Goal: Information Seeking & Learning: Check status

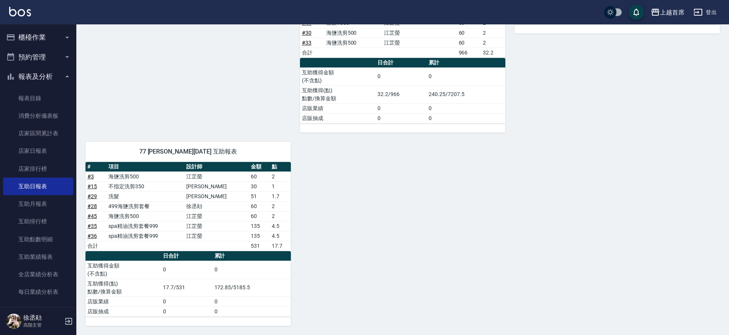
click at [55, 30] on button "櫃檯作業" at bounding box center [38, 37] width 70 height 20
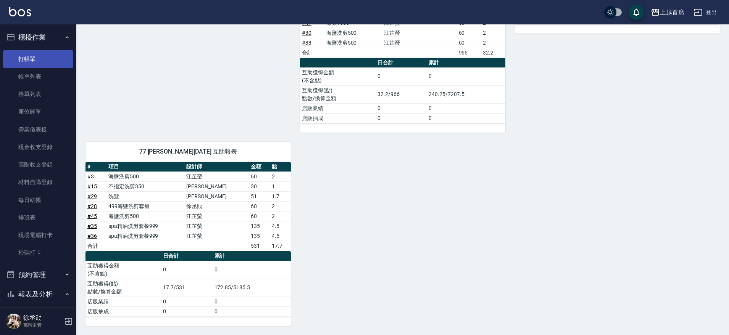
click at [49, 63] on link "打帳單" at bounding box center [38, 59] width 70 height 18
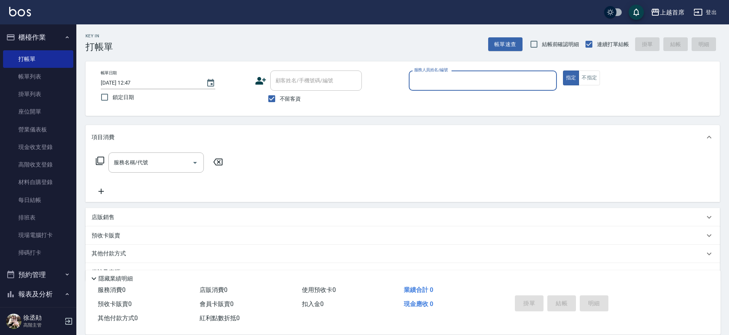
click at [43, 32] on button "櫃檯作業" at bounding box center [38, 37] width 70 height 20
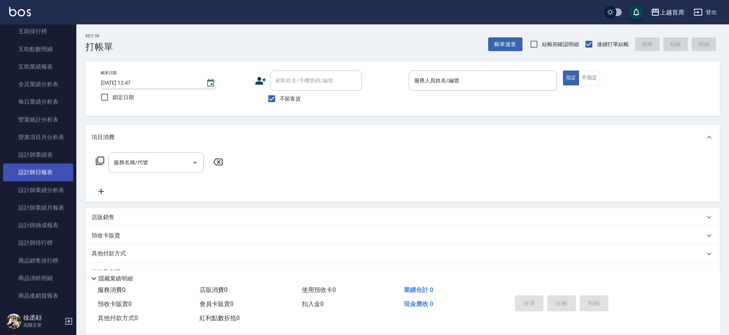
scroll to position [192, 0]
click at [43, 171] on link "設計師日報表" at bounding box center [38, 172] width 70 height 18
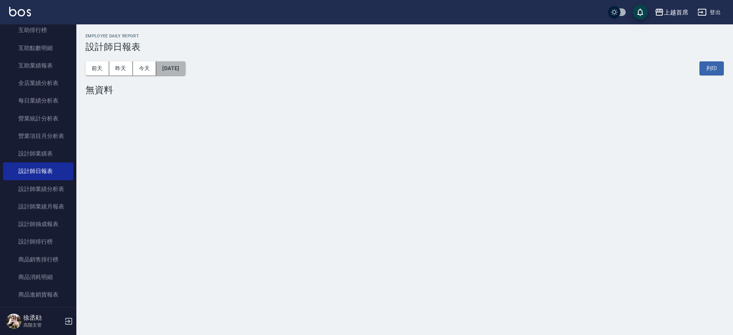
click at [172, 66] on button "[DATE]" at bounding box center [170, 68] width 29 height 14
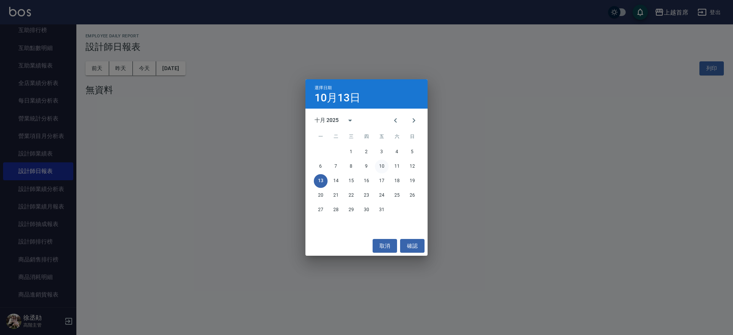
click at [384, 163] on button "10" at bounding box center [382, 167] width 14 height 14
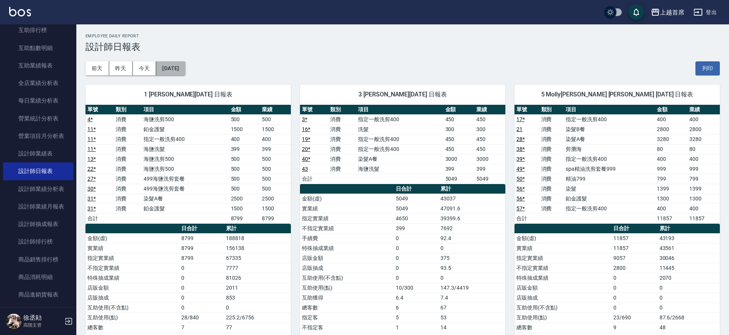
click at [182, 71] on button "[DATE]" at bounding box center [170, 68] width 29 height 14
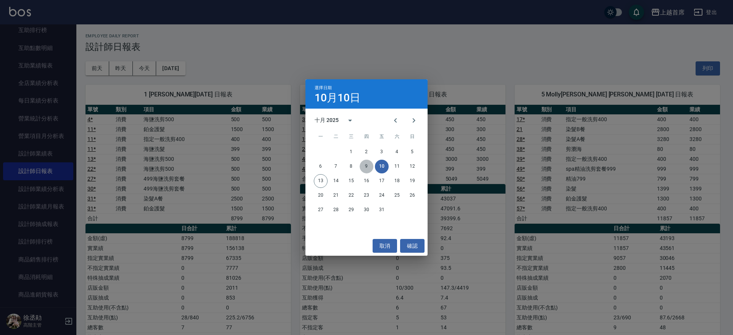
click at [361, 164] on button "9" at bounding box center [366, 167] width 14 height 14
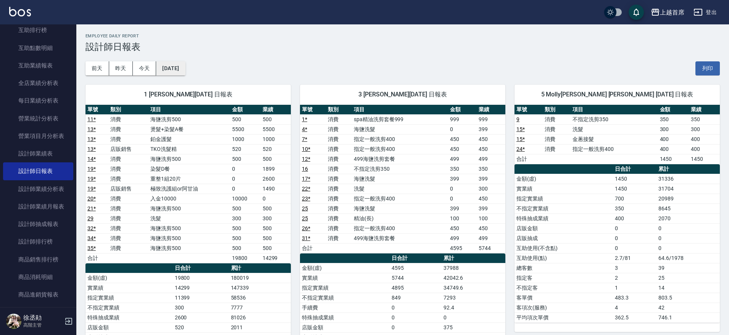
drag, startPoint x: 156, startPoint y: 59, endPoint x: 165, endPoint y: 66, distance: 11.4
click at [163, 65] on div "[DATE] [DATE] [DATE] [DATE] 列印" at bounding box center [402, 68] width 634 height 32
click at [166, 66] on button "[DATE]" at bounding box center [170, 68] width 29 height 14
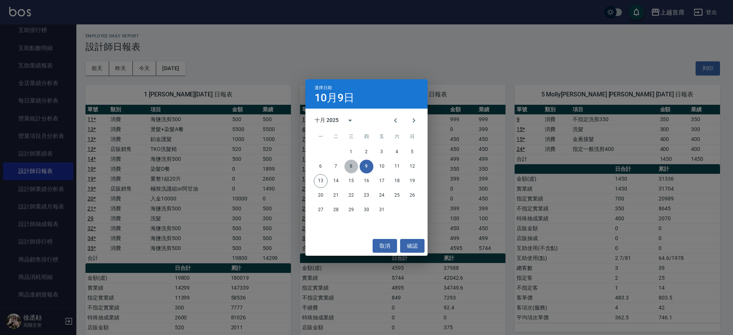
click at [351, 163] on button "8" at bounding box center [351, 167] width 14 height 14
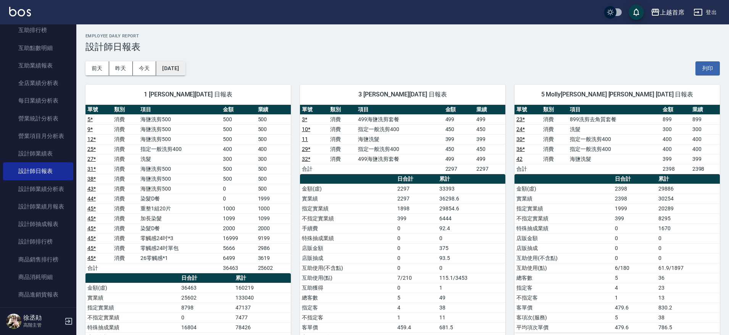
click at [174, 65] on button "[DATE]" at bounding box center [170, 68] width 29 height 14
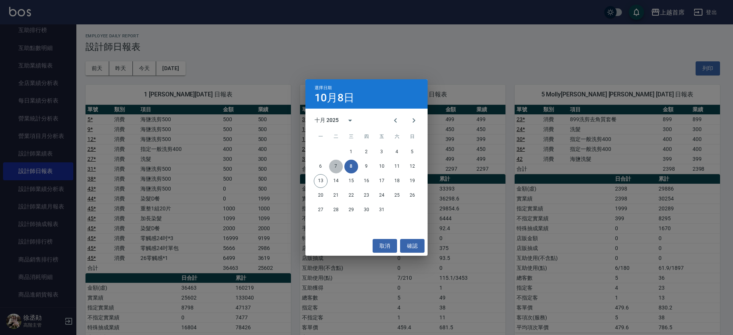
click at [338, 161] on button "7" at bounding box center [336, 167] width 14 height 14
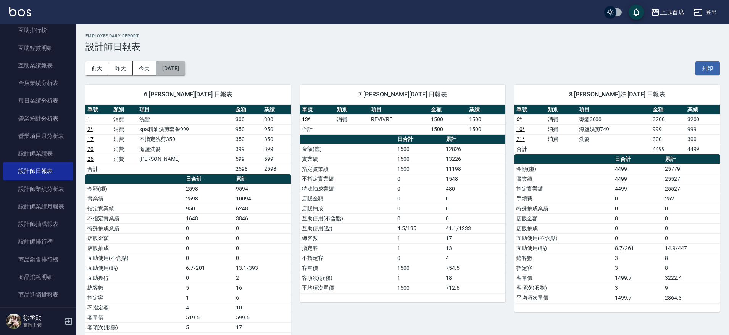
click at [185, 64] on button "[DATE]" at bounding box center [170, 68] width 29 height 14
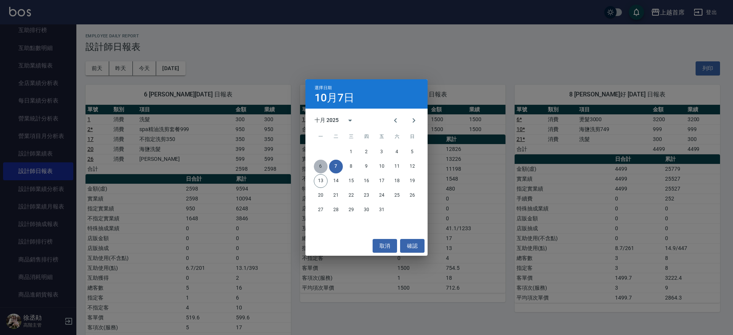
click at [319, 165] on button "6" at bounding box center [321, 167] width 14 height 14
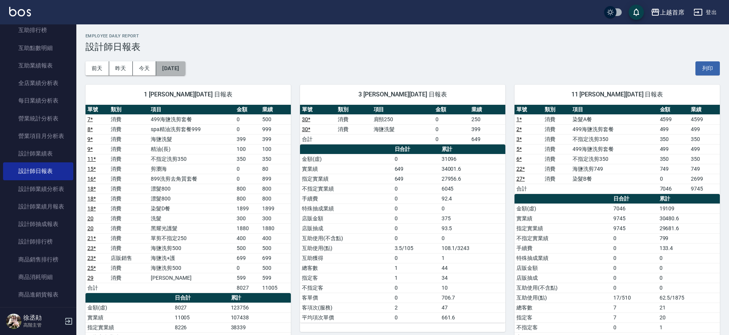
click at [175, 66] on button "[DATE]" at bounding box center [170, 68] width 29 height 14
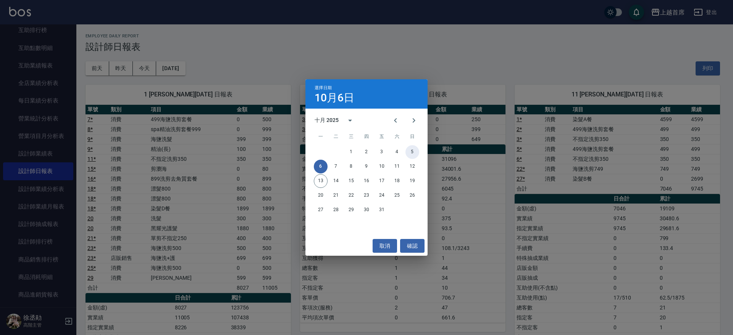
click at [410, 146] on button "5" at bounding box center [412, 152] width 14 height 14
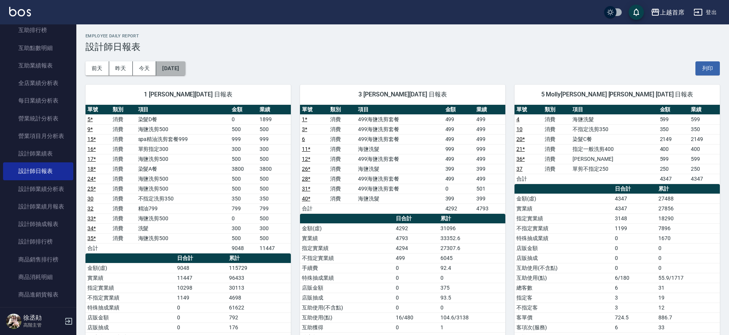
click at [177, 63] on button "[DATE]" at bounding box center [170, 68] width 29 height 14
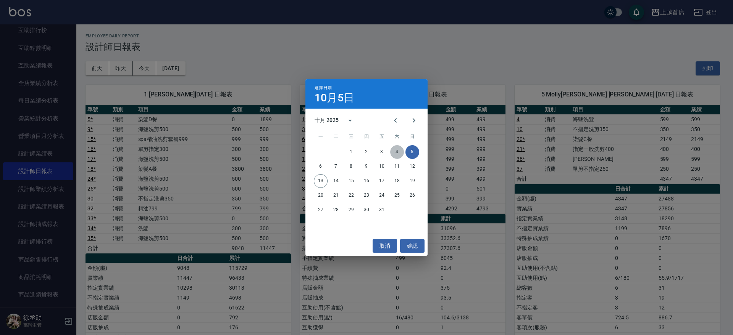
click at [398, 153] on button "4" at bounding box center [397, 152] width 14 height 14
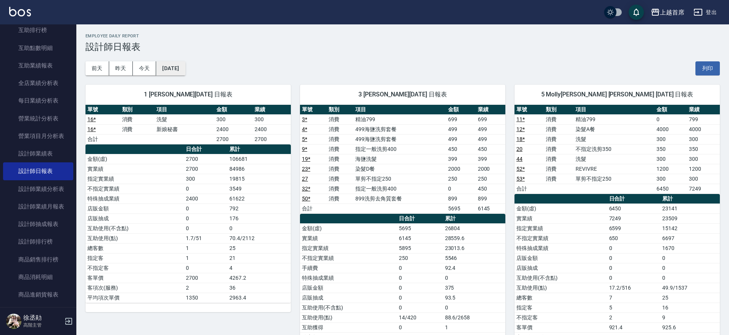
click at [185, 69] on button "[DATE]" at bounding box center [170, 68] width 29 height 14
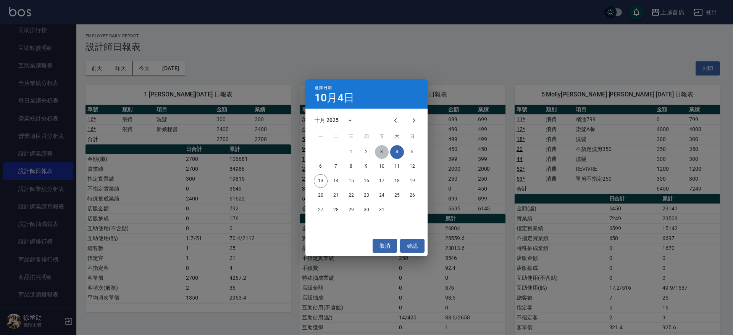
click at [383, 152] on button "3" at bounding box center [382, 152] width 14 height 14
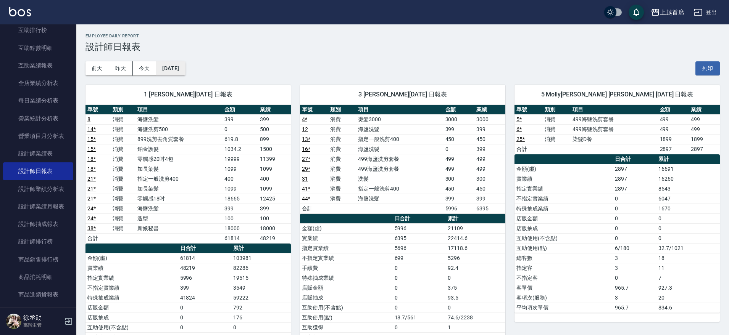
click at [176, 70] on button "[DATE]" at bounding box center [170, 68] width 29 height 14
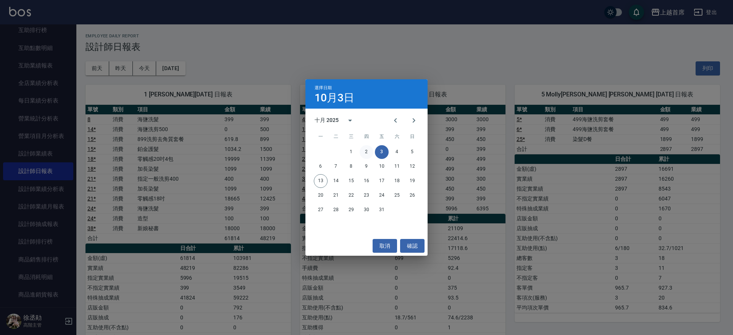
click at [369, 149] on button "2" at bounding box center [366, 152] width 14 height 14
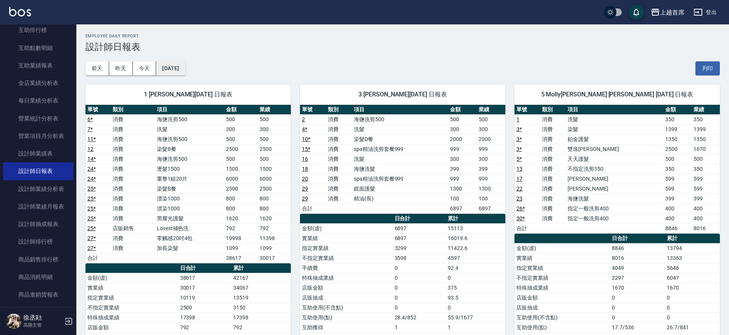
click at [184, 68] on button "[DATE]" at bounding box center [170, 68] width 29 height 14
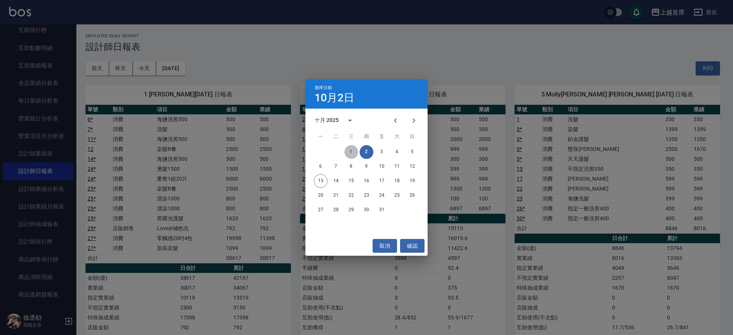
drag, startPoint x: 349, startPoint y: 150, endPoint x: 349, endPoint y: 154, distance: 4.2
click at [350, 150] on button "1" at bounding box center [351, 152] width 14 height 14
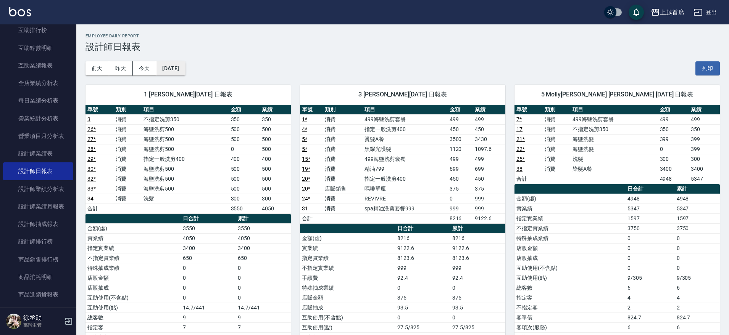
click at [176, 71] on button "[DATE]" at bounding box center [170, 68] width 29 height 14
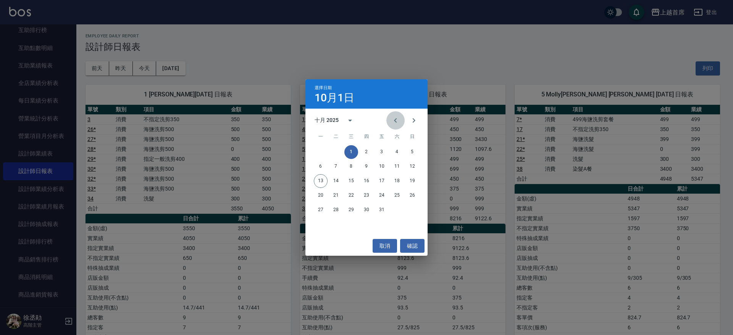
click at [393, 119] on icon "Previous month" at bounding box center [395, 120] width 9 height 9
click at [334, 212] on button "30" at bounding box center [336, 210] width 14 height 14
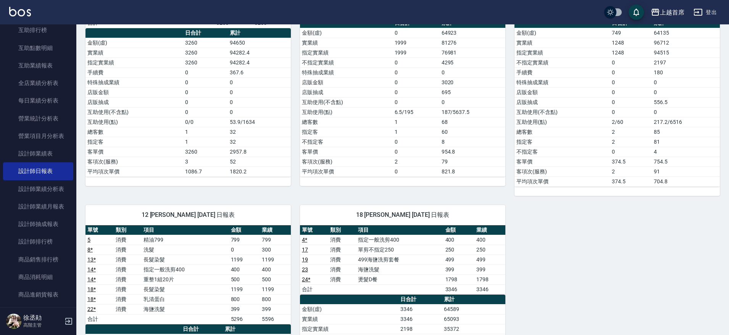
scroll to position [410, 0]
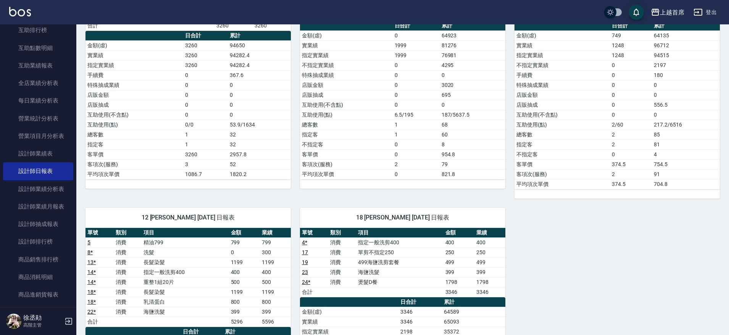
drag, startPoint x: 732, startPoint y: 162, endPoint x: 665, endPoint y: 278, distance: 134.5
click at [665, 278] on div "5 Molly[PERSON_NAME] [PERSON_NAME] [DATE] 日報表 單號 類別 項目 金額 業績 9 * 消費 指定一般洗剪400 4…" at bounding box center [397, 90] width 643 height 850
